Goal: Find specific page/section: Find specific page/section

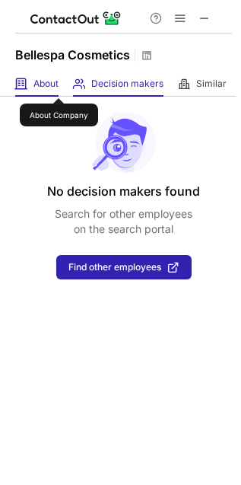
click at [59, 84] on span "About" at bounding box center [45, 84] width 25 height 12
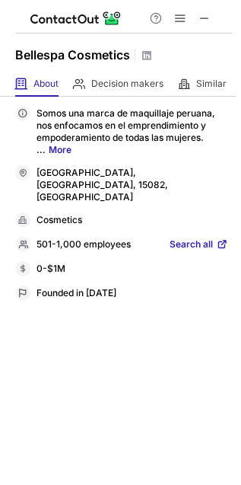
click at [198, 238] on span "Search all" at bounding box center [191, 245] width 43 height 14
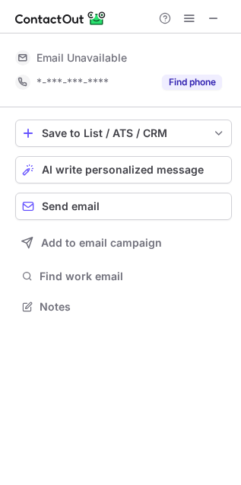
scroll to position [8, 8]
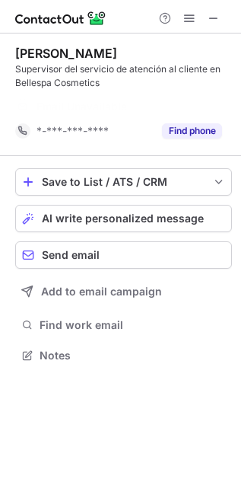
scroll to position [320, 241]
